Goal: Navigation & Orientation: Find specific page/section

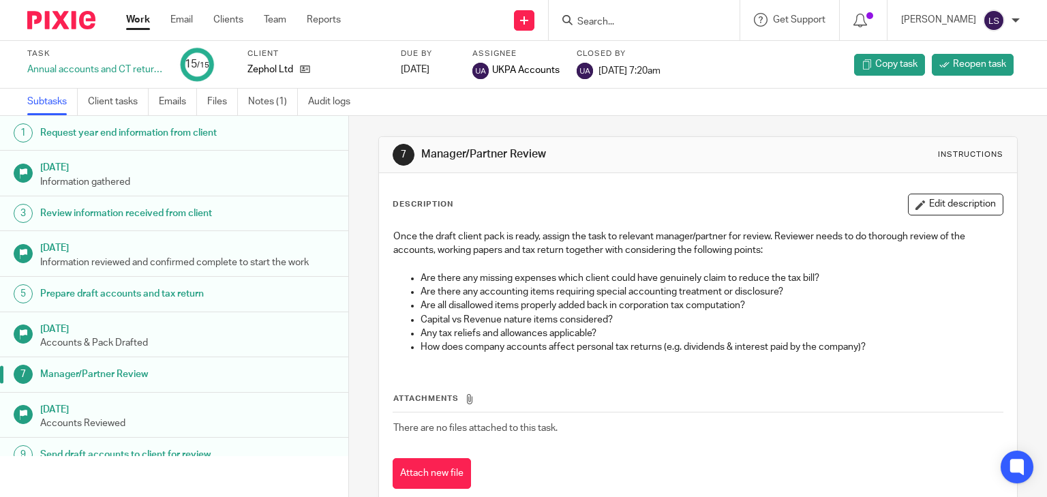
click at [555, 134] on div "7 Manager/Partner Review Instructions Description Edit description Once the dra…" at bounding box center [698, 323] width 640 height 415
click at [134, 18] on link "Work" at bounding box center [138, 20] width 24 height 14
